Goal: Task Accomplishment & Management: Manage account settings

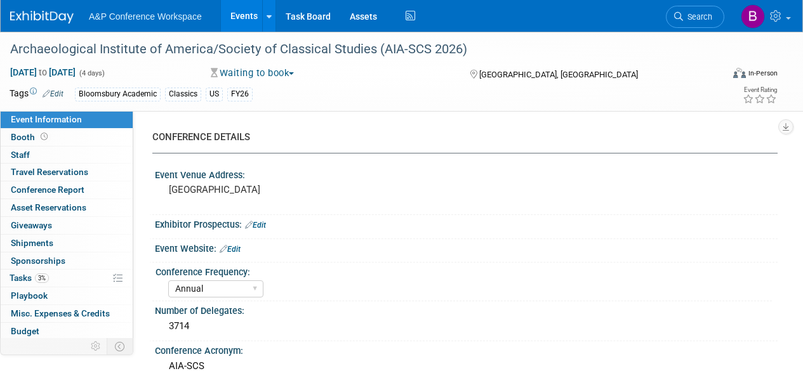
select select "Annual"
select select "Level 2"
select select "In-Person Booth"
select select "Classical Studies"
select select "Bloomsbury Academic"
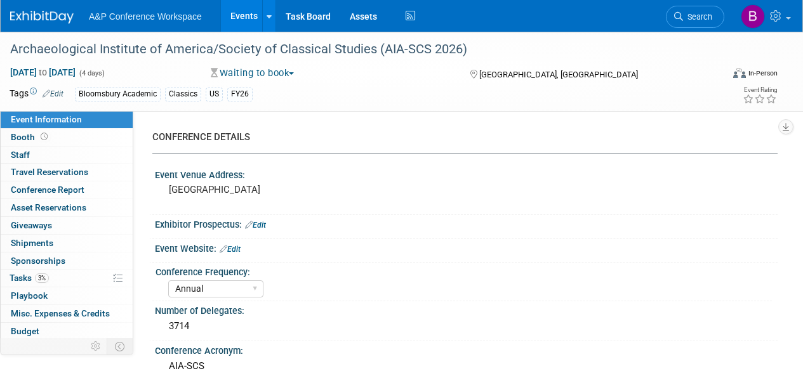
select select "Amanda Oney"
select select "Brenna Akerman"
select select "Networking/Commissioning"
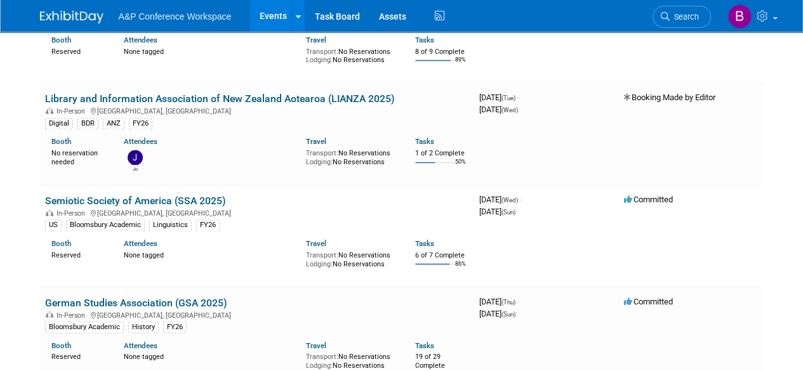
scroll to position [5689, 0]
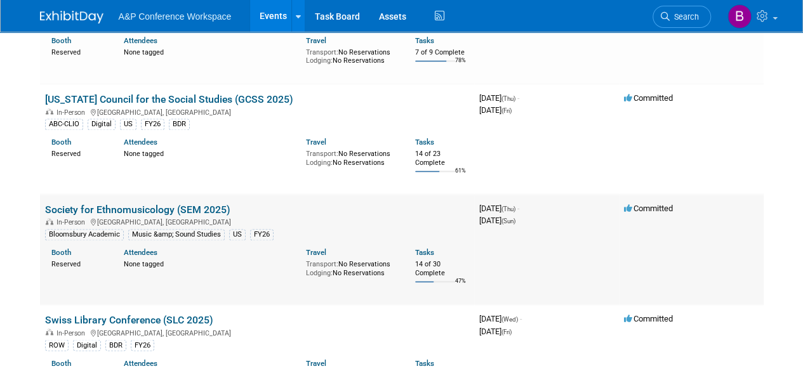
click at [160, 204] on link "Society for Ethnomusicology (SEM 2025)" at bounding box center [137, 210] width 185 height 12
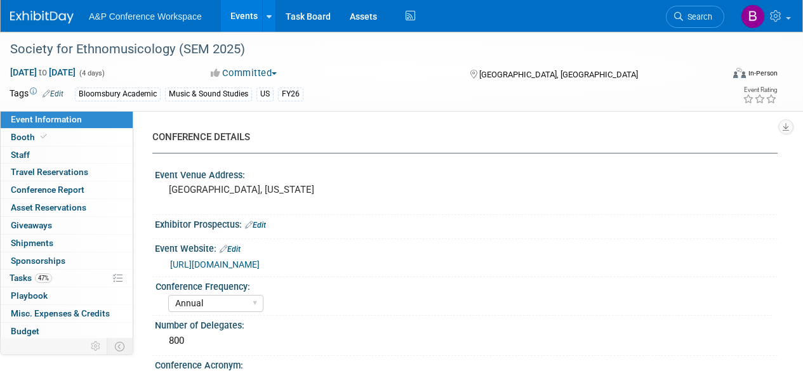
select select "Annual"
select select "Level 2"
select select "In-Person Booth"
select select "Music & Sound Studies"
select select "Bloomsbury Academic"
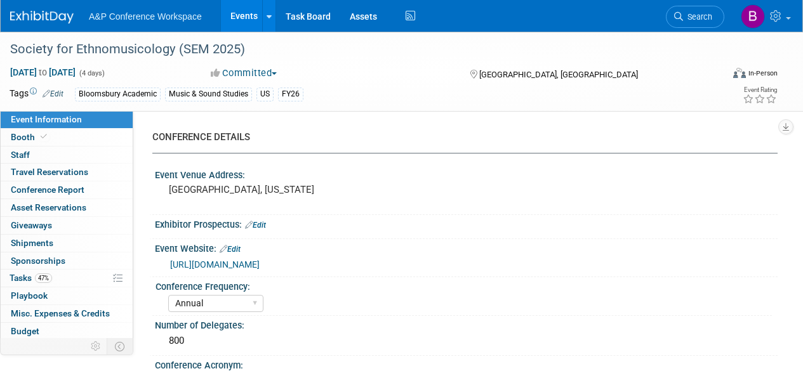
select select "Amanda Oney"
select select "Brenna Akerman"
select select "Anna Roberts"
select select "Brand/Subject Presence​"
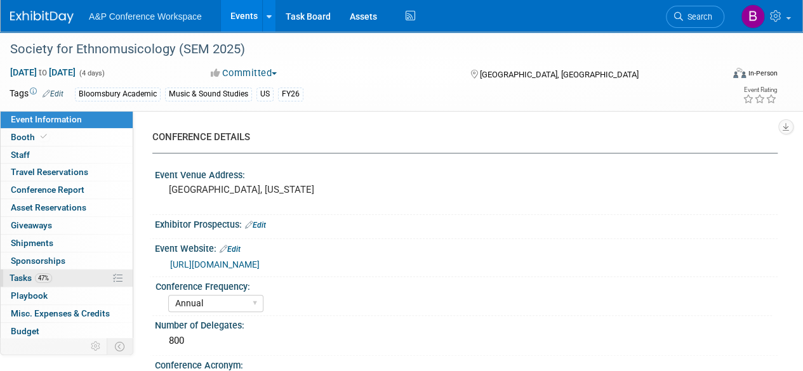
click at [47, 277] on span "47%" at bounding box center [43, 278] width 17 height 10
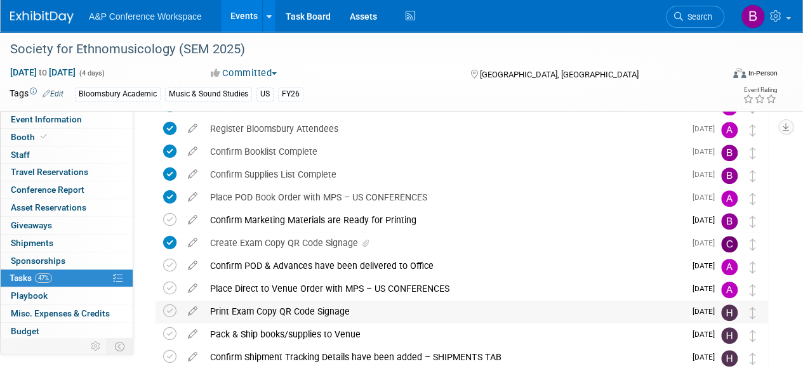
scroll to position [317, 0]
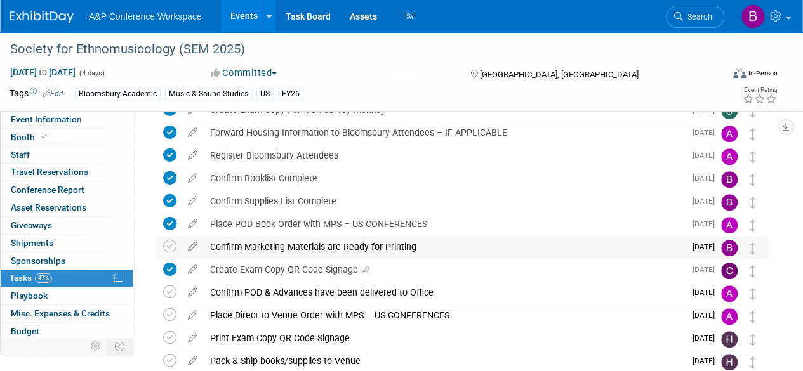
click at [593, 247] on div "Confirm Marketing Materials are Ready for Printing" at bounding box center [444, 247] width 481 height 22
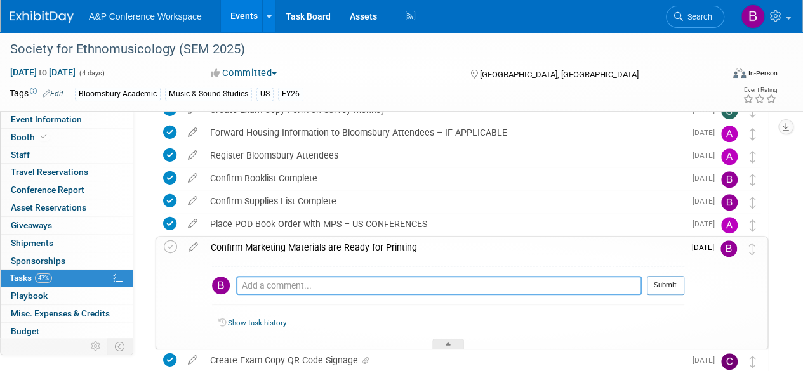
click at [350, 283] on textarea at bounding box center [438, 285] width 405 height 19
paste textarea "N:\A&P\Academic\Marketing\Conferences\FY26 Conferences, US\Music & Sound Studie…"
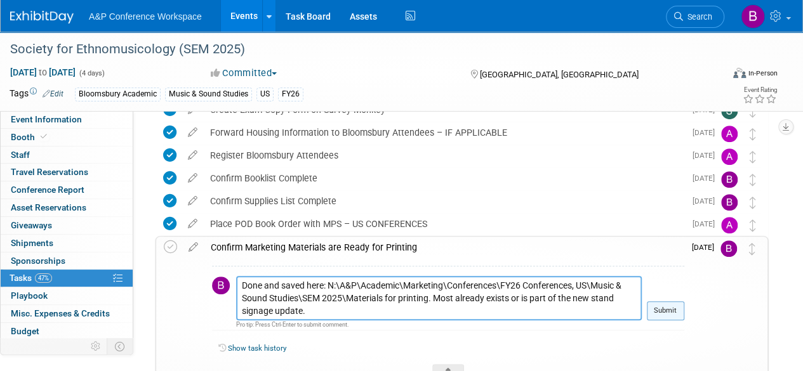
type textarea "Done and saved here: N:\A&P\Academic\Marketing\Conferences\FY26 Conferences, US…"
click at [667, 315] on button "Submit" at bounding box center [665, 310] width 37 height 19
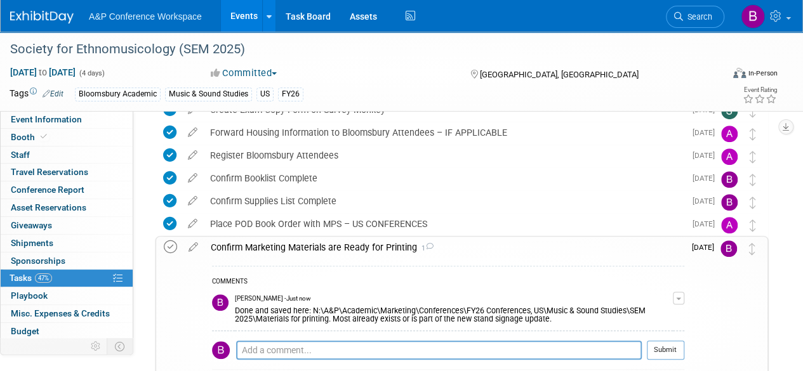
click at [171, 246] on icon at bounding box center [170, 246] width 13 height 13
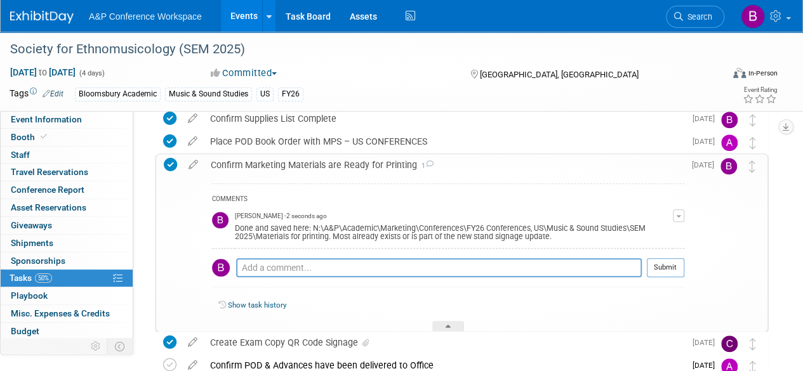
scroll to position [381, 0]
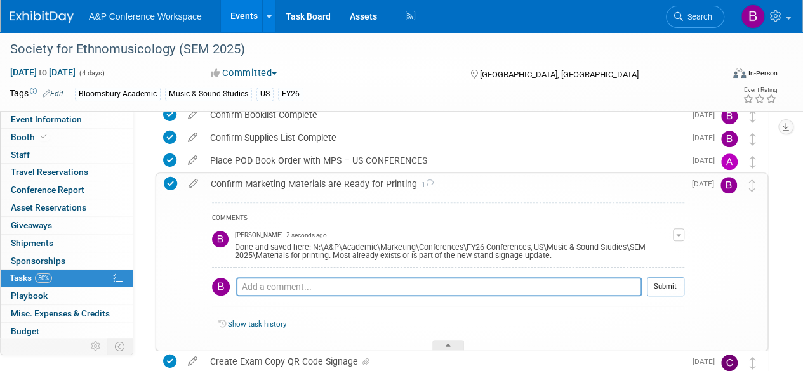
click at [786, 242] on div "Event Information Event Info Booth Booth 0 Staff 0 Staff 0 Travel Reservations …" at bounding box center [401, 164] width 803 height 1026
